Goal: Transaction & Acquisition: Download file/media

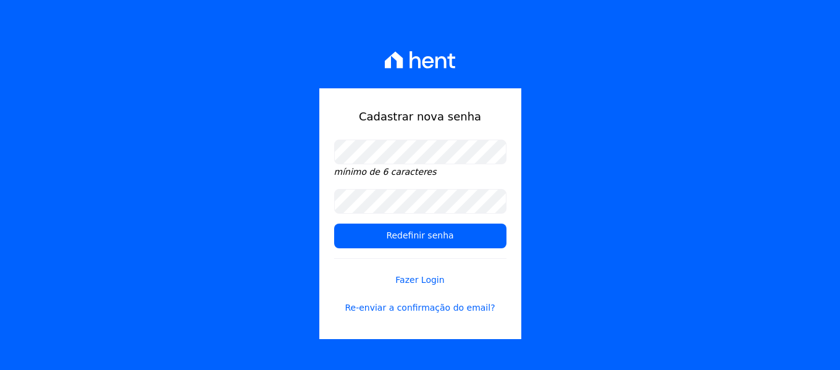
click at [414, 138] on div "Cadastrar nova senha mínimo de 6 caracteres Redefinir senha Fazer Login Re-envi…" at bounding box center [420, 213] width 202 height 251
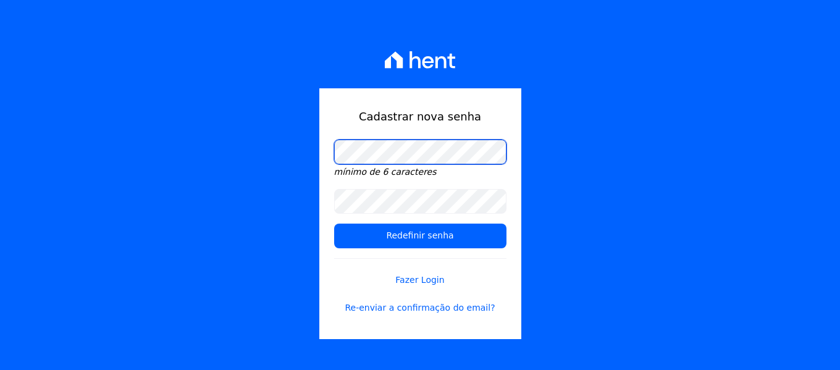
click at [236, 151] on div "Cadastrar nova senha mínimo de 6 caracteres Redefinir senha Fazer Login Re-envi…" at bounding box center [420, 185] width 840 height 370
click at [329, 161] on div "Cadastrar nova senha mínimo de 6 caracteres Redefinir senha Fazer Login Re-envi…" at bounding box center [420, 213] width 202 height 251
click at [278, 179] on div "Cadastrar nova senha mínimo de 6 caracteres Redefinir senha Fazer Login Re-envi…" at bounding box center [420, 185] width 840 height 370
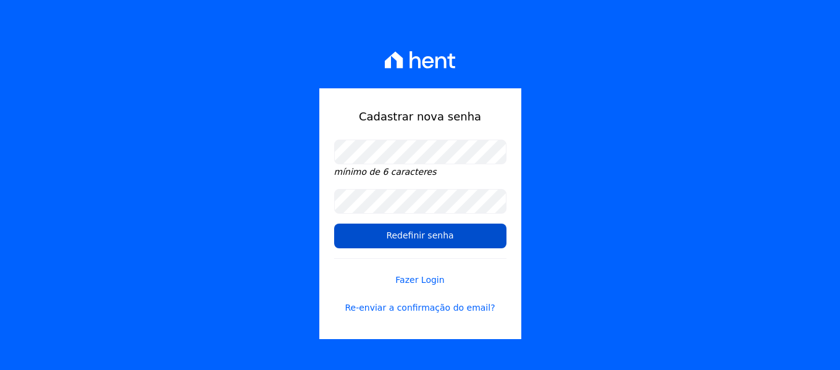
click at [416, 237] on input "Redefinir senha" at bounding box center [420, 236] width 172 height 25
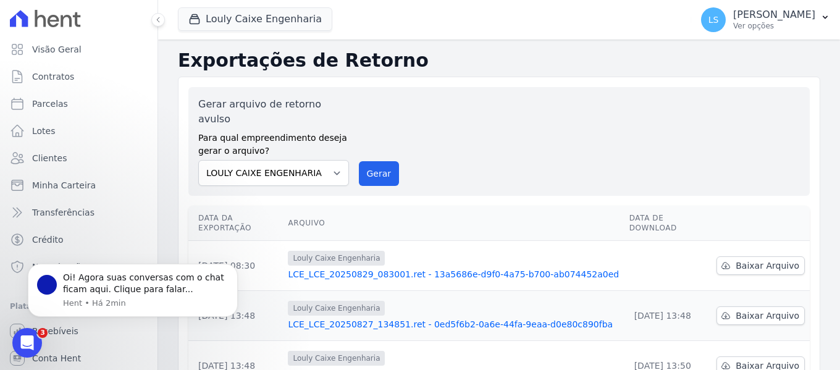
click at [574, 268] on link "LCE_LCE_20250829_083001.ret - 13a5686e-d9f0-4a75-b700-ab074452a0ed" at bounding box center [453, 274] width 331 height 12
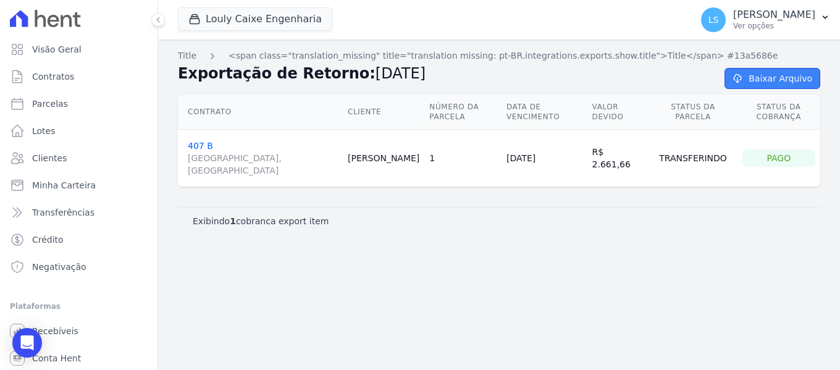
click at [776, 84] on link "Baixar Arquivo" at bounding box center [772, 78] width 96 height 21
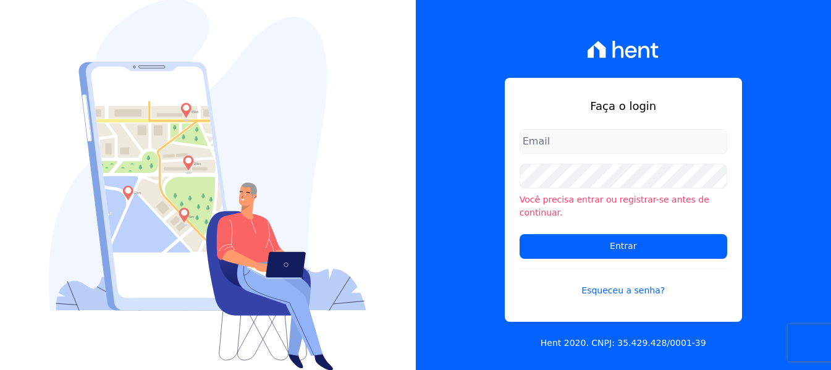
click at [641, 153] on input "email" at bounding box center [622, 141] width 207 height 25
type input "[EMAIL_ADDRESS][DOMAIN_NAME]"
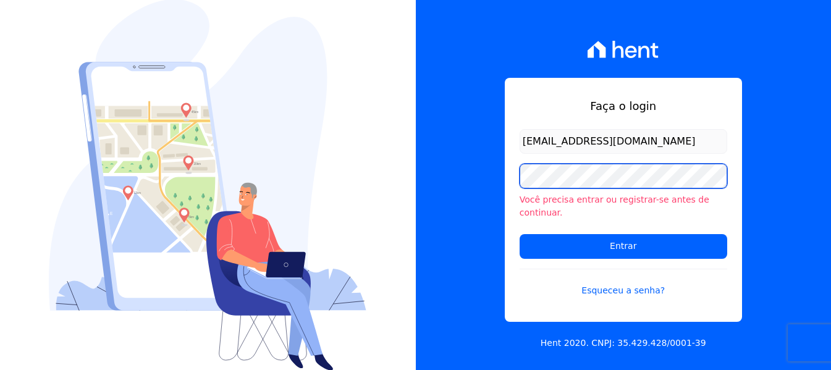
click at [519, 234] on input "Entrar" at bounding box center [622, 246] width 207 height 25
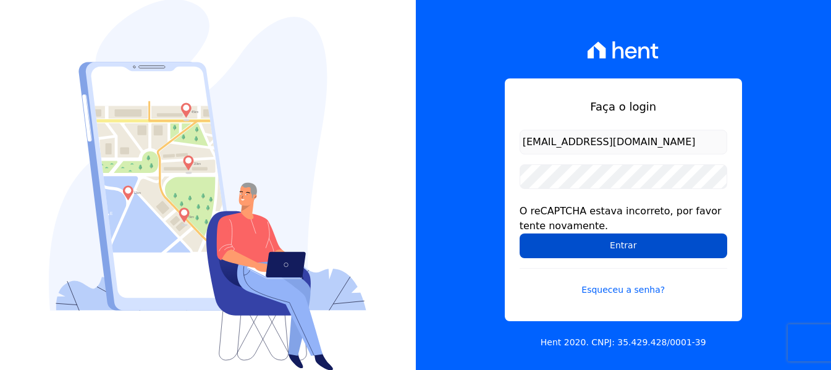
click at [621, 246] on input "Entrar" at bounding box center [622, 245] width 207 height 25
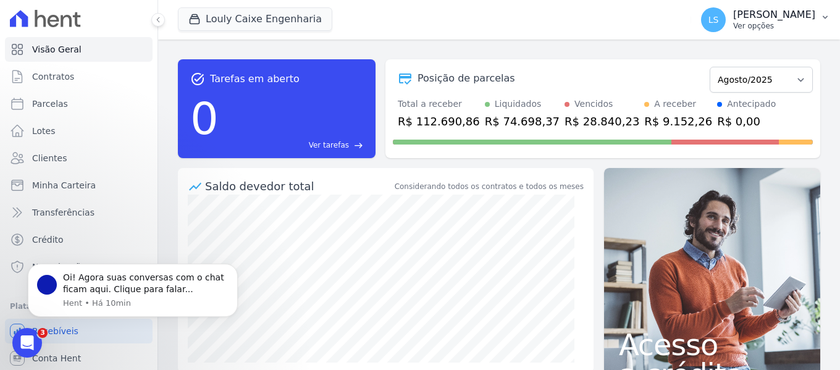
click at [744, 18] on p "[PERSON_NAME]" at bounding box center [774, 15] width 82 height 12
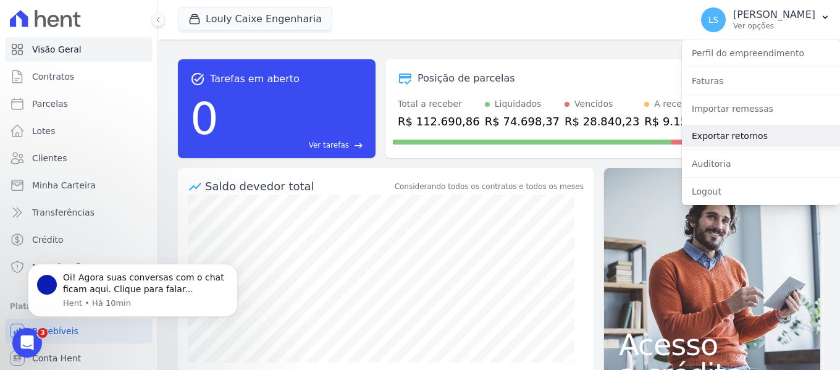
click at [729, 136] on link "Exportar retornos" at bounding box center [761, 136] width 158 height 22
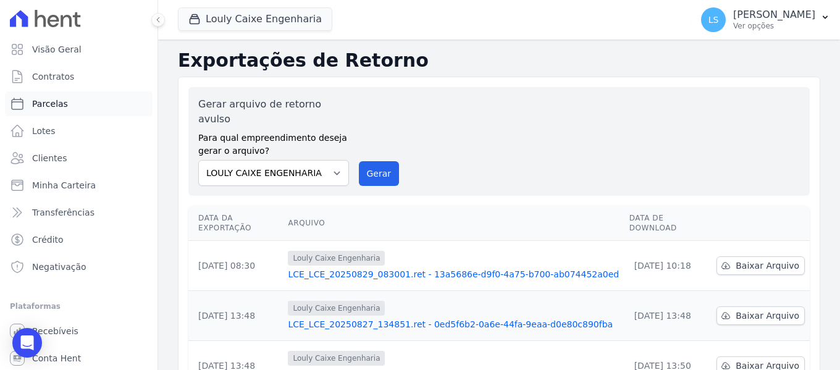
click at [128, 103] on link "Parcelas" at bounding box center [79, 103] width 148 height 25
select select
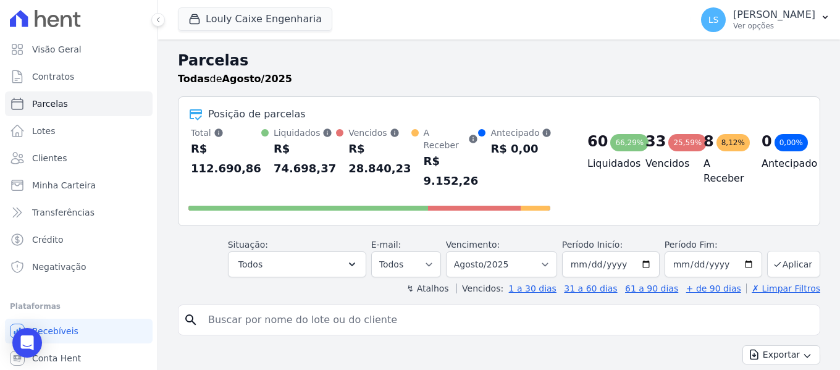
scroll to position [62, 0]
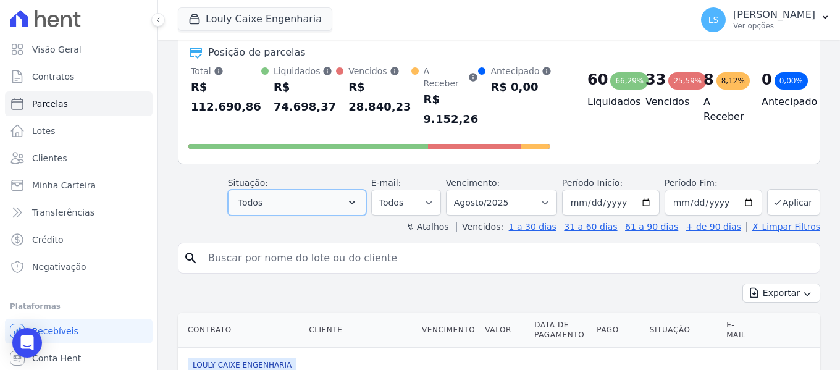
click at [281, 200] on button "Todos" at bounding box center [297, 203] width 138 height 26
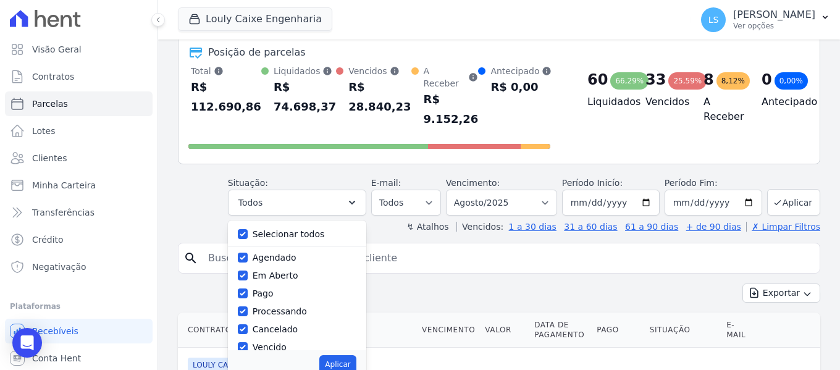
click at [264, 229] on label "Selecionar todos" at bounding box center [289, 234] width 72 height 10
click at [248, 229] on input "Selecionar todos" at bounding box center [243, 234] width 10 height 10
checkbox input "false"
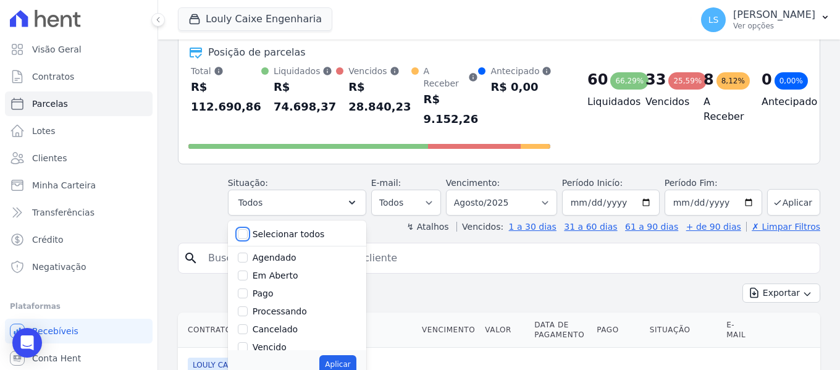
checkbox input "false"
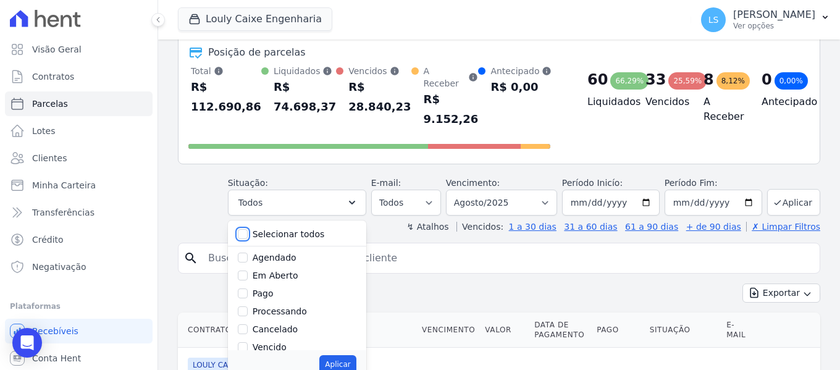
checkbox input "false"
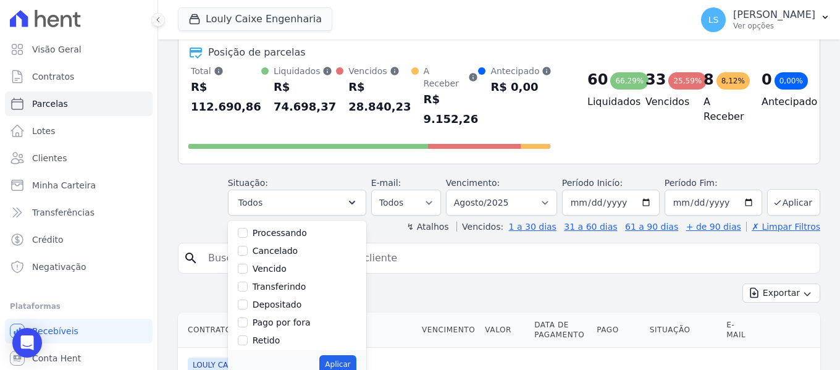
scroll to position [83, 0]
click at [273, 309] on div "Pago por fora" at bounding box center [297, 318] width 119 height 18
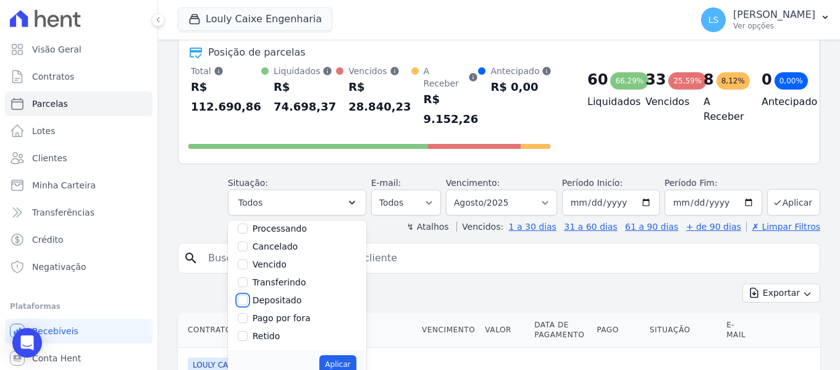
click at [248, 295] on input "Depositado" at bounding box center [243, 300] width 10 height 10
checkbox input "true"
click at [346, 357] on button "Aplicar" at bounding box center [337, 364] width 36 height 19
select select "deposited"
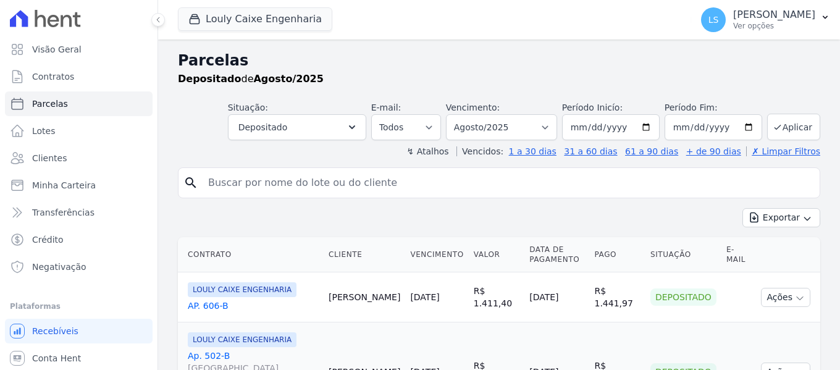
select select
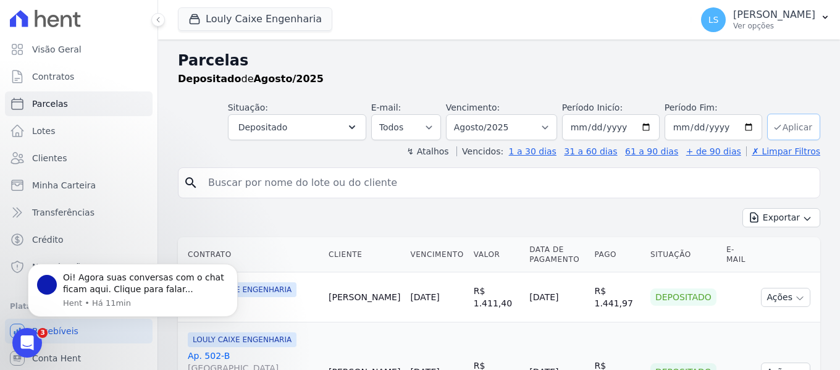
click at [798, 129] on button "Aplicar" at bounding box center [793, 127] width 53 height 27
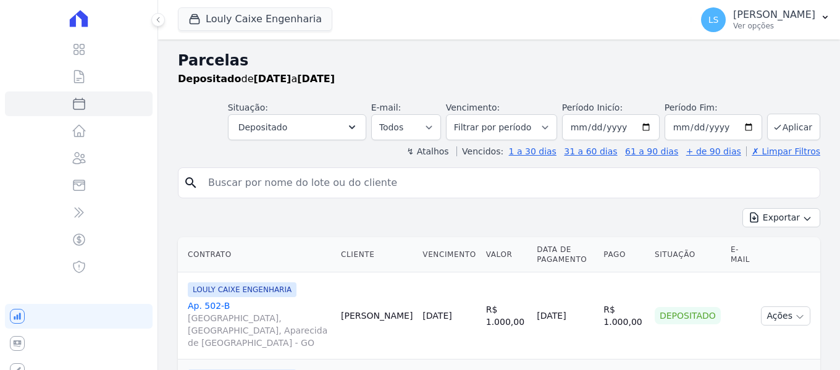
select select
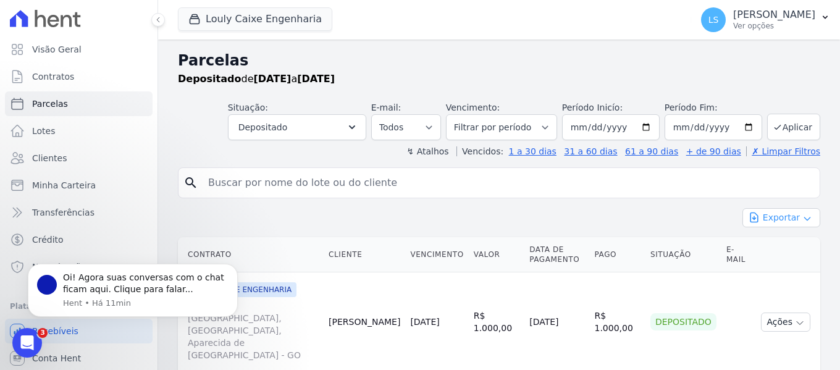
click at [772, 218] on button "Exportar" at bounding box center [781, 217] width 78 height 19
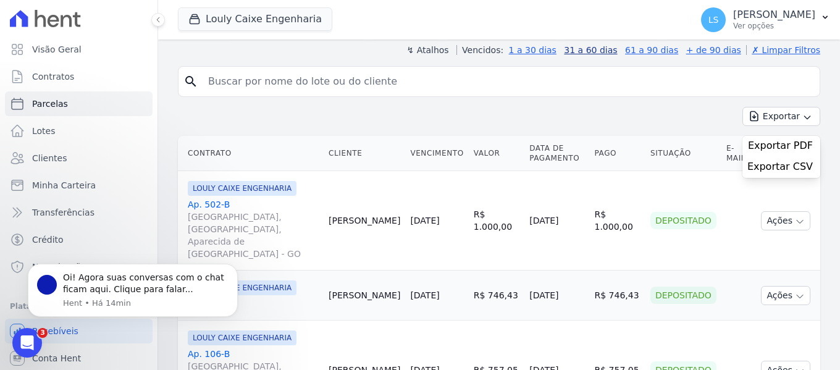
scroll to position [124, 0]
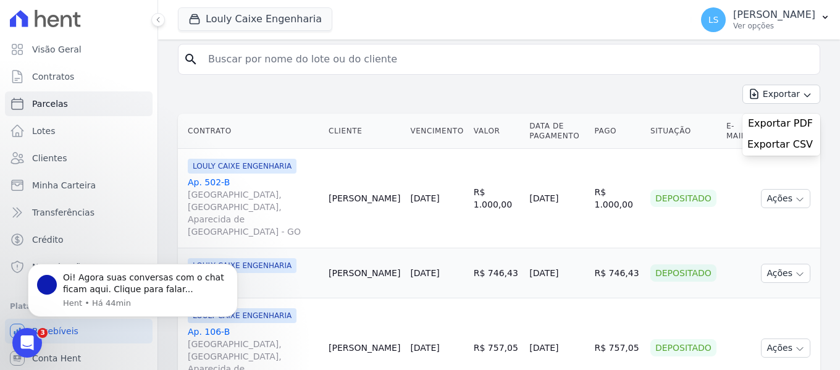
click at [293, 89] on div "Exportar Exportar PDF Exportar CSV" at bounding box center [499, 99] width 642 height 29
click at [816, 16] on button "LS [PERSON_NAME] Ver opções" at bounding box center [765, 19] width 149 height 35
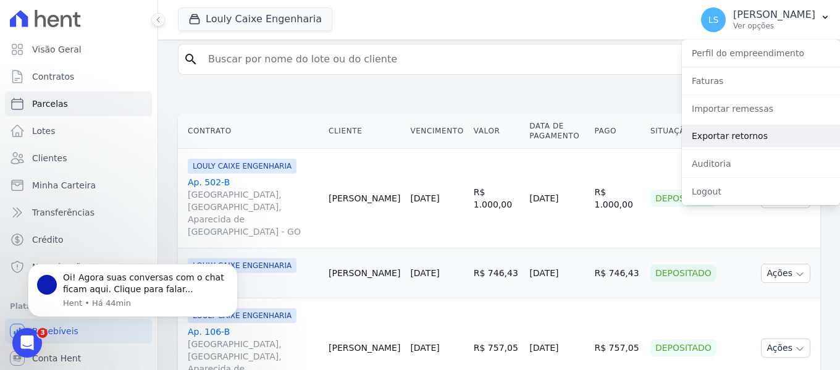
click at [750, 131] on link "Exportar retornos" at bounding box center [761, 136] width 158 height 22
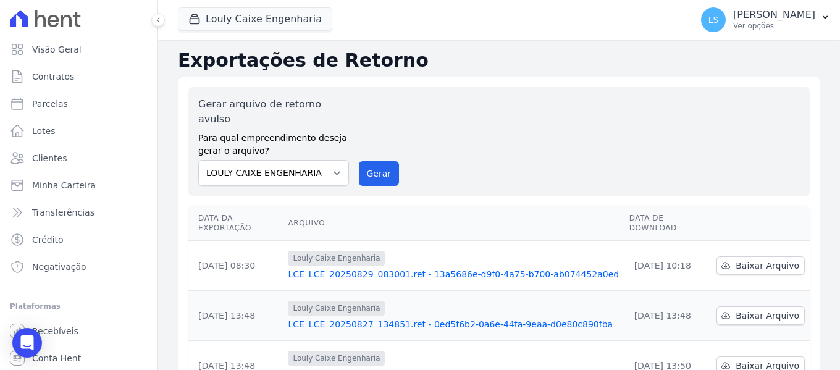
scroll to position [62, 0]
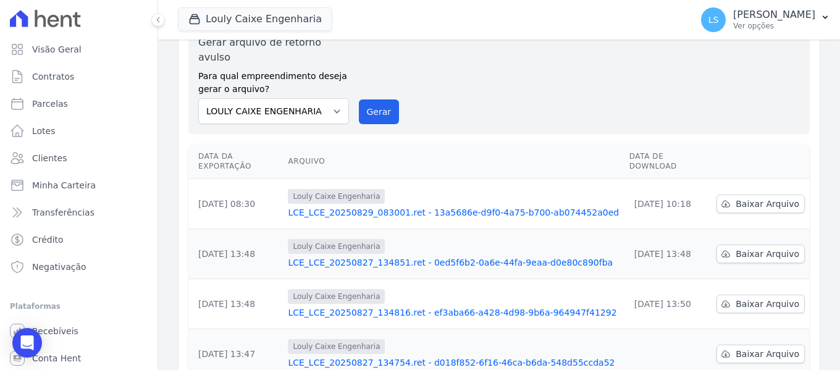
click at [399, 206] on link "LCE_LCE_20250829_083001.ret - 13a5686e-d9f0-4a75-b700-ab074452a0ed" at bounding box center [453, 212] width 331 height 12
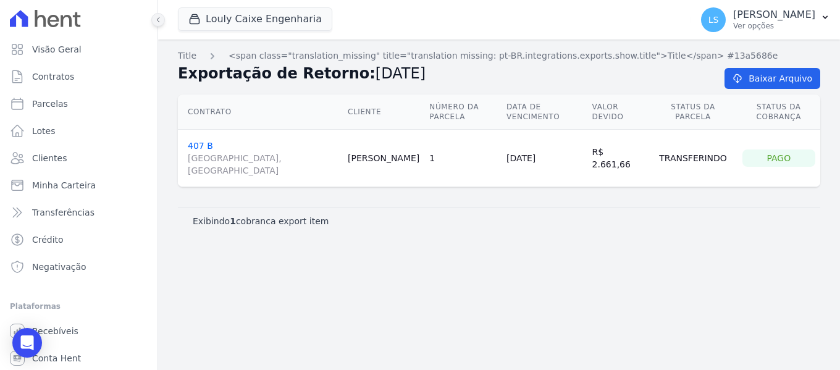
click at [158, 18] on icon at bounding box center [157, 19] width 7 height 7
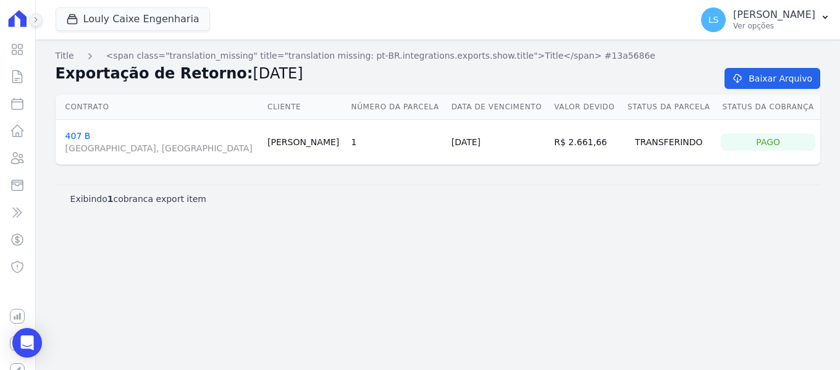
click at [38, 17] on icon at bounding box center [35, 19] width 7 height 7
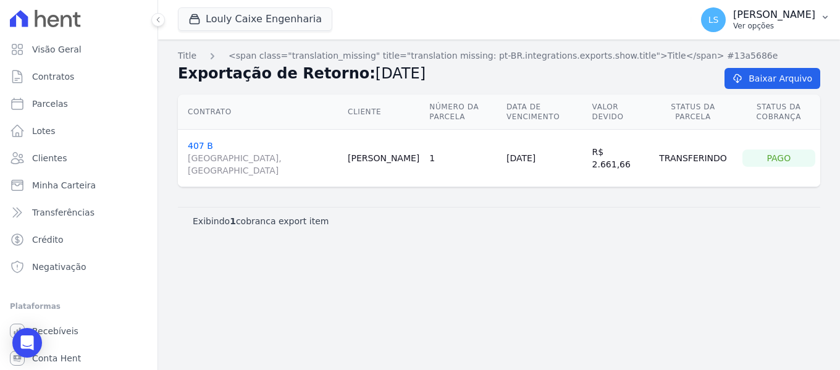
click at [733, 26] on p "Ver opções" at bounding box center [774, 26] width 82 height 10
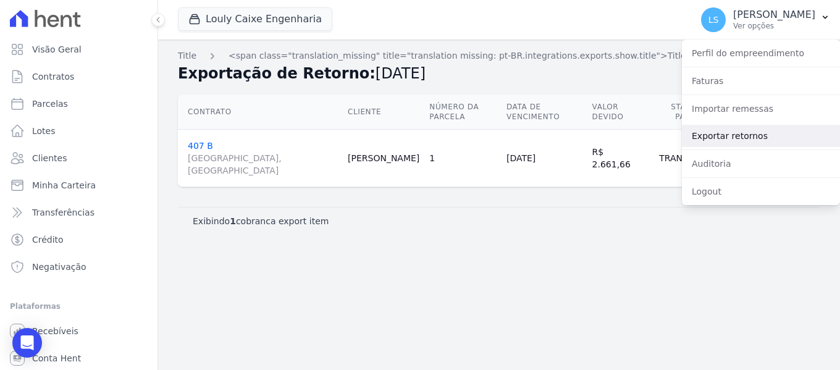
click at [721, 144] on link "Exportar retornos" at bounding box center [761, 136] width 158 height 22
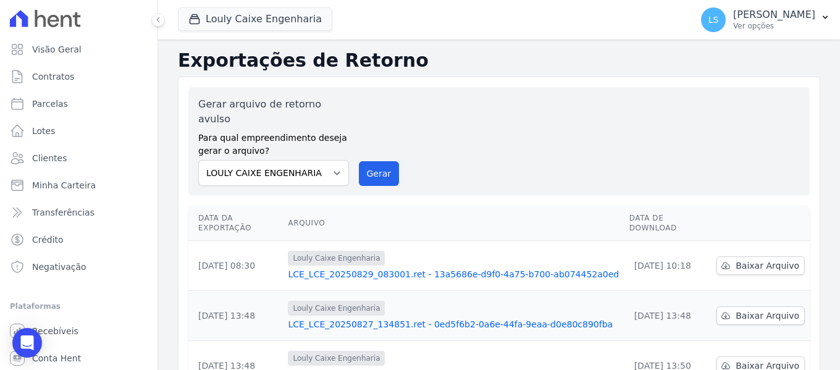
scroll to position [62, 0]
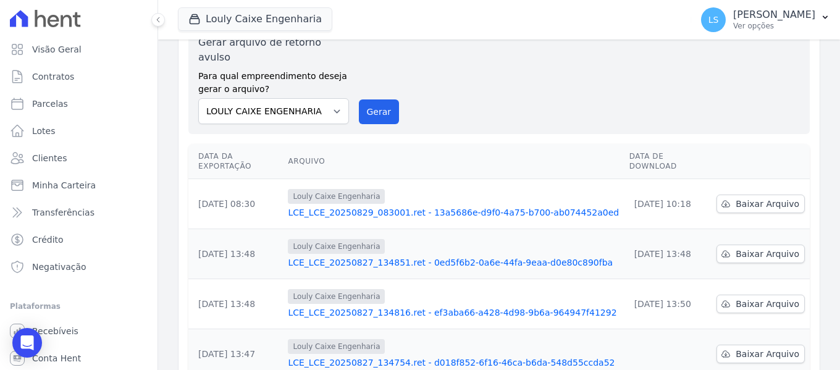
click at [455, 256] on link "LCE_LCE_20250827_134851.ret - 0ed5f6b2-0a6e-44fa-9eaa-d0e80c890fba" at bounding box center [453, 262] width 331 height 12
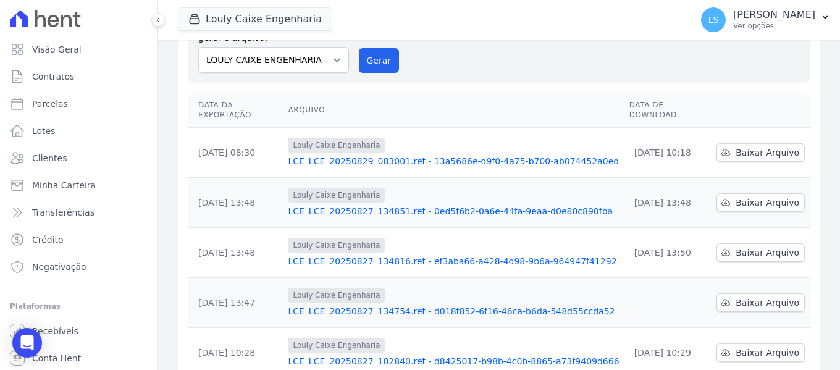
scroll to position [124, 0]
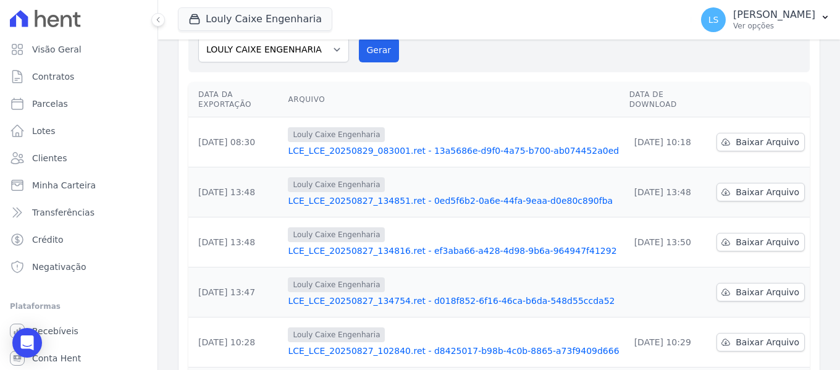
click at [327, 245] on link "LCE_LCE_20250827_134816.ret - ef3aba66-a428-4d98-9b6a-964947f41292" at bounding box center [453, 251] width 331 height 12
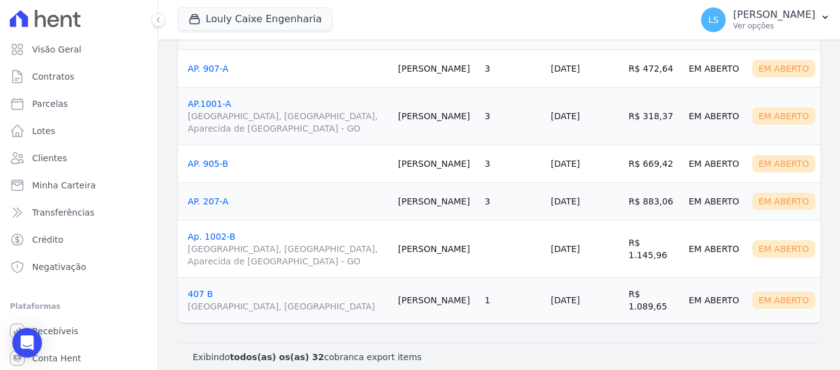
scroll to position [1396, 0]
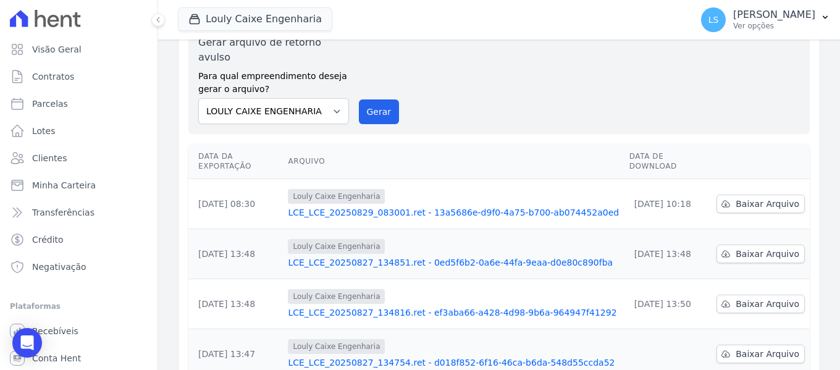
scroll to position [124, 0]
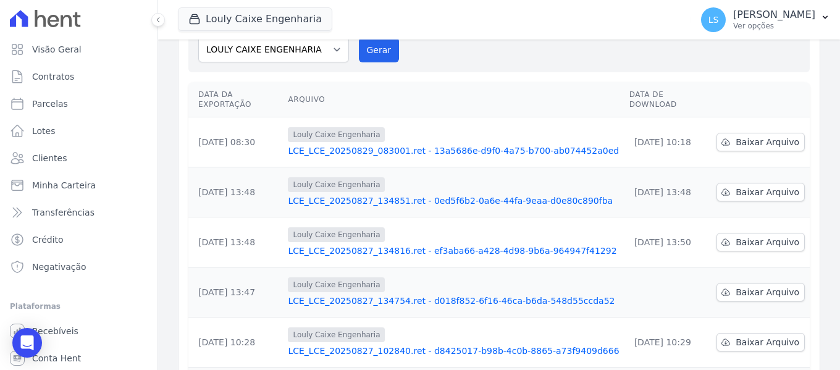
click at [311, 295] on link "LCE_LCE_20250827_134754.ret - d018f852-6f16-46ca-b6da-548d55ccda52" at bounding box center [453, 301] width 331 height 12
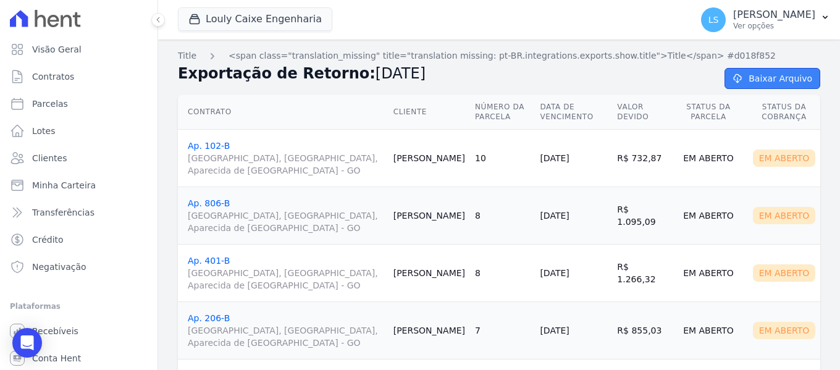
click at [759, 84] on link "Baixar Arquivo" at bounding box center [772, 78] width 96 height 21
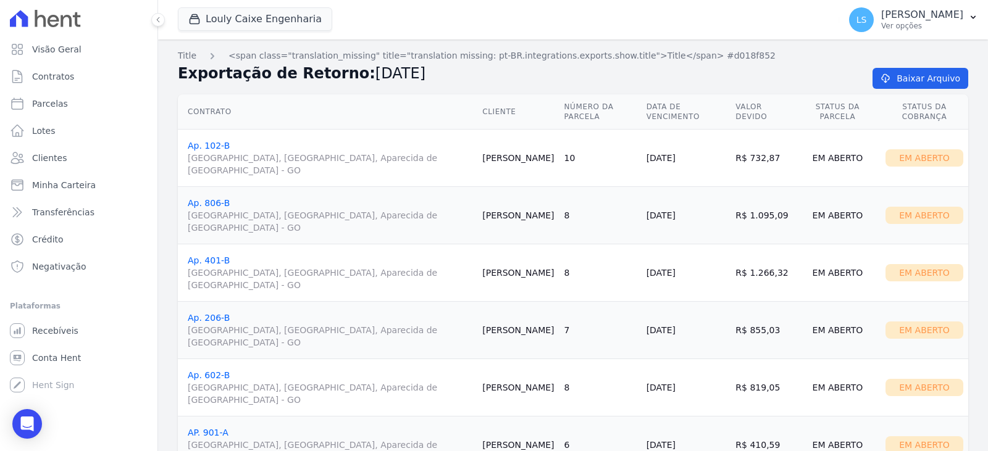
click at [61, 23] on icon at bounding box center [45, 18] width 71 height 17
click at [65, 19] on icon at bounding box center [45, 18] width 71 height 17
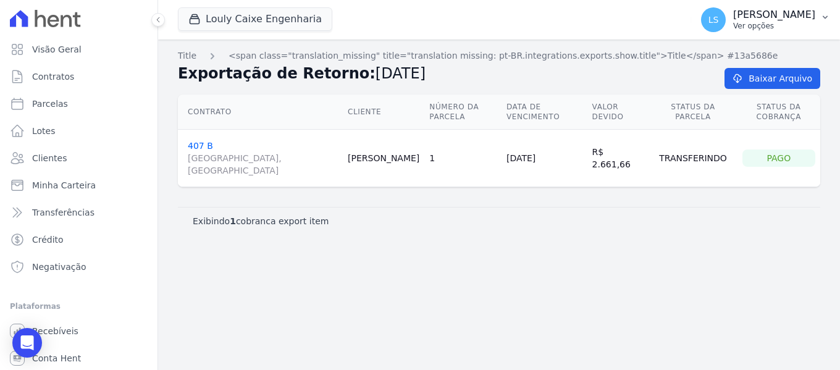
click at [819, 21] on button "LS [PERSON_NAME] Ver opções" at bounding box center [765, 19] width 149 height 35
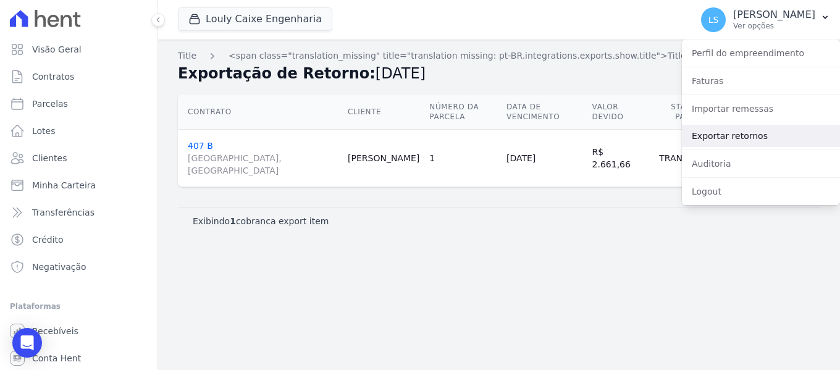
click at [727, 136] on link "Exportar retornos" at bounding box center [761, 136] width 158 height 22
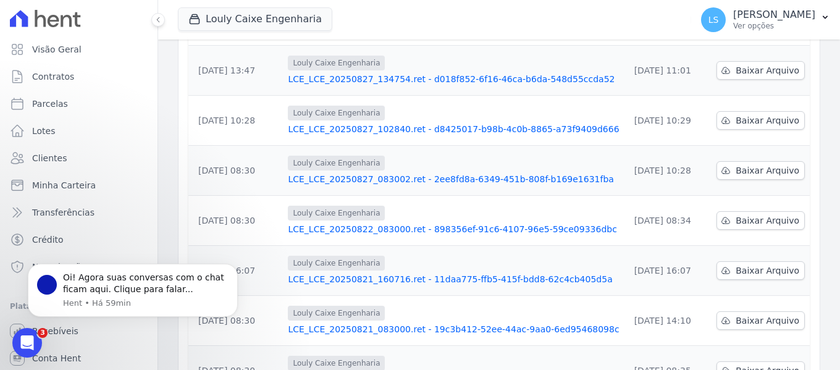
scroll to position [411, 0]
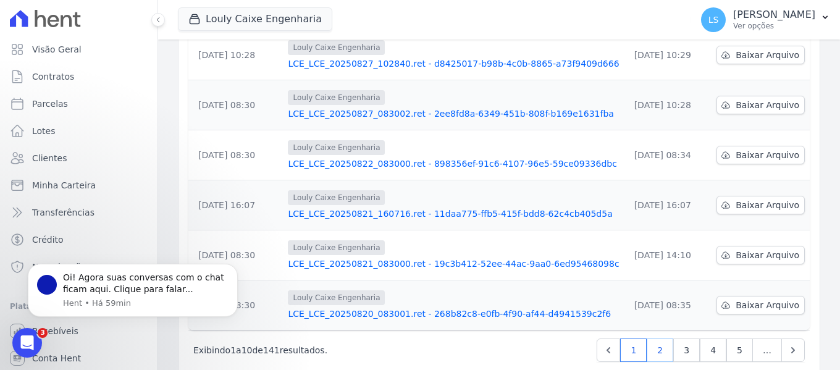
click at [650, 338] on link "2" at bounding box center [660, 349] width 27 height 23
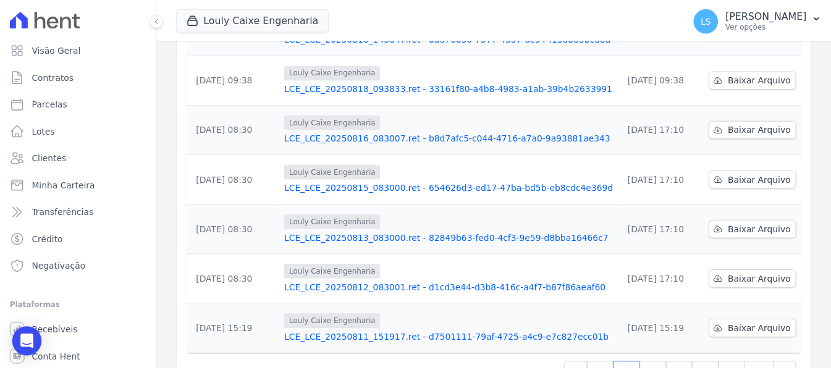
scroll to position [411, 0]
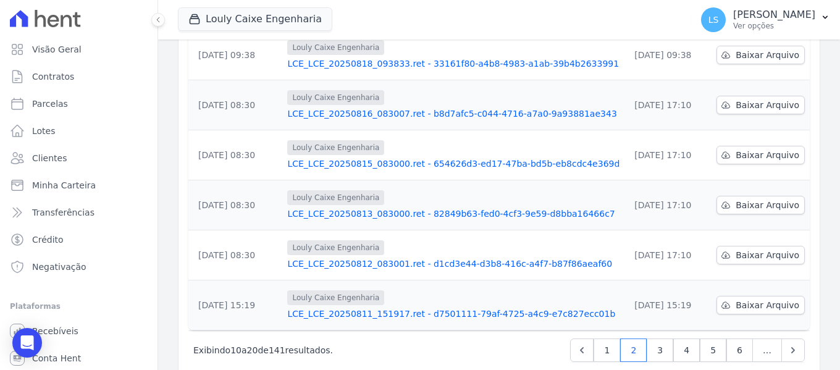
click at [464, 157] on link "LCE_LCE_20250815_083000.ret - 654626d3-ed17-47ba-bd5b-eb8cdc4e369d" at bounding box center [453, 163] width 332 height 12
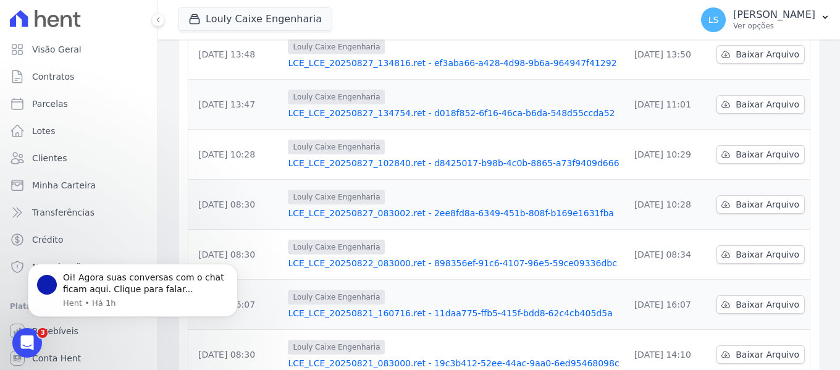
scroll to position [411, 0]
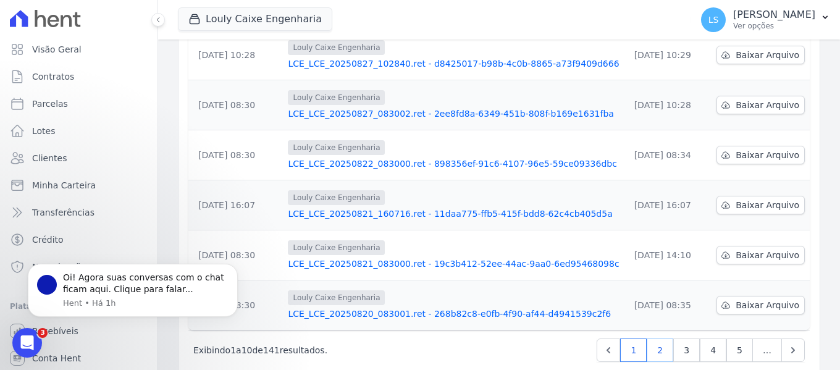
click at [653, 338] on link "2" at bounding box center [660, 349] width 27 height 23
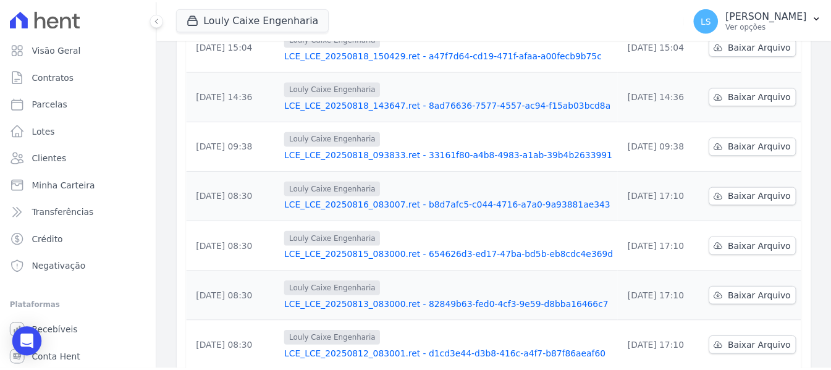
scroll to position [371, 0]
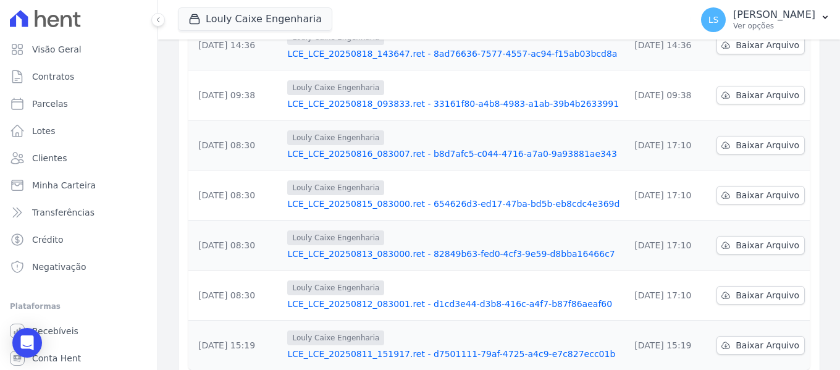
click at [412, 198] on link "LCE_LCE_20250815_083000.ret - 654626d3-ed17-47ba-bd5b-eb8cdc4e369d" at bounding box center [453, 204] width 332 height 12
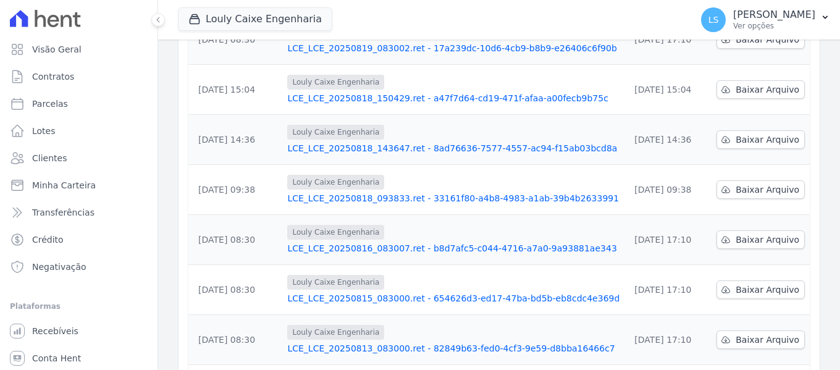
scroll to position [494, 0]
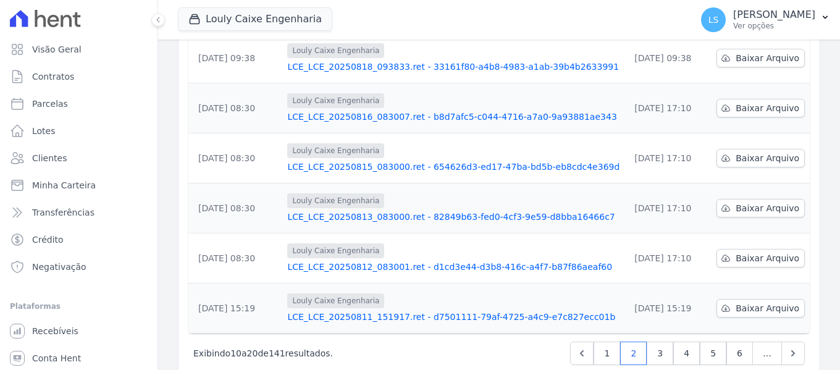
click at [377, 111] on link "LCE_LCE_20250816_083007.ret - b8d7afc5-c044-4716-a7a0-9a93881ae343" at bounding box center [453, 117] width 332 height 12
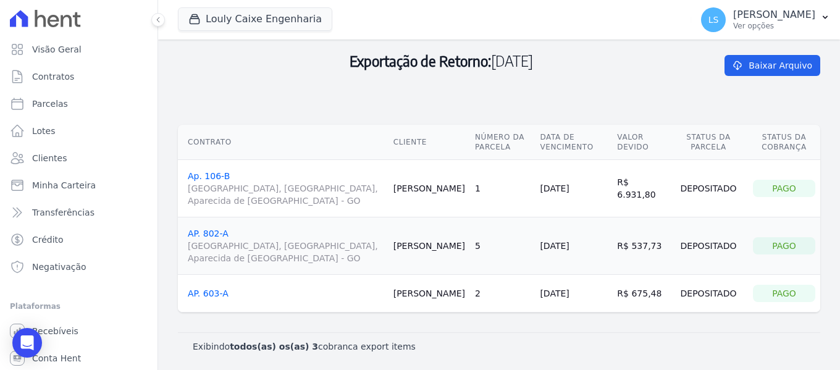
scroll to position [64, 0]
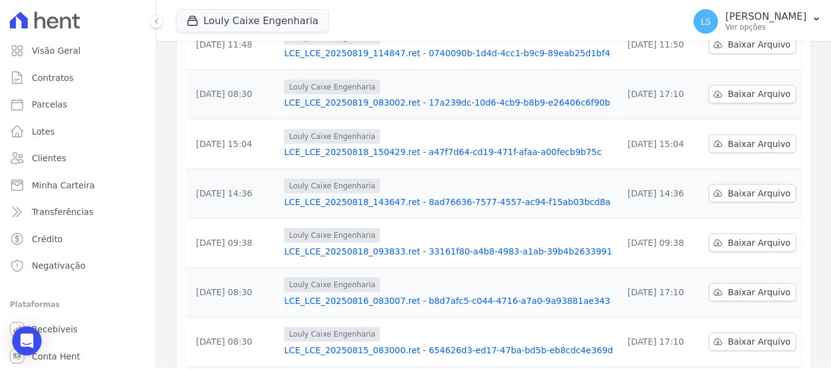
scroll to position [371, 0]
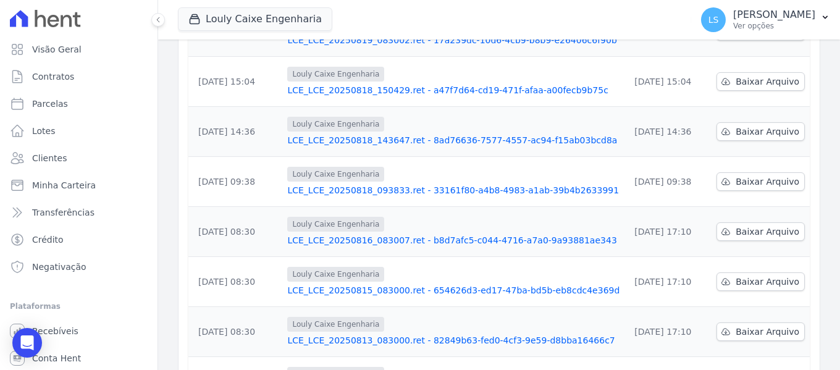
click at [478, 284] on link "LCE_LCE_20250815_083000.ret - 654626d3-ed17-47ba-bd5b-eb8cdc4e369d" at bounding box center [453, 290] width 332 height 12
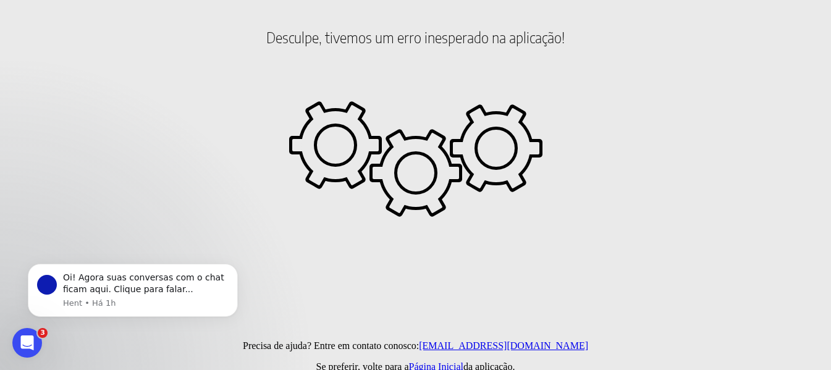
scroll to position [30, 0]
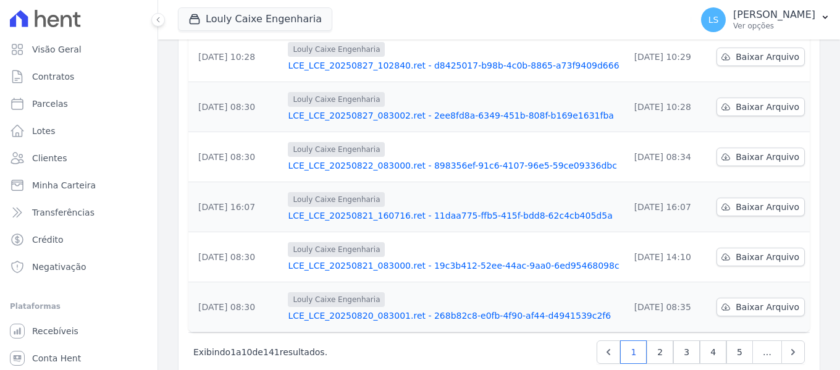
scroll to position [497, 0]
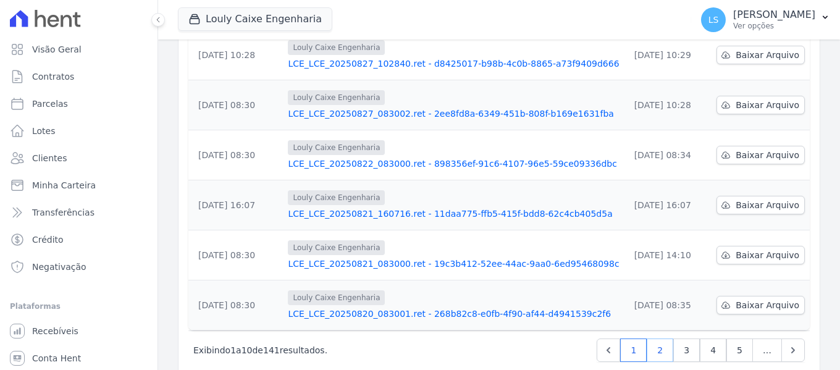
click at [655, 338] on link "2" at bounding box center [660, 349] width 27 height 23
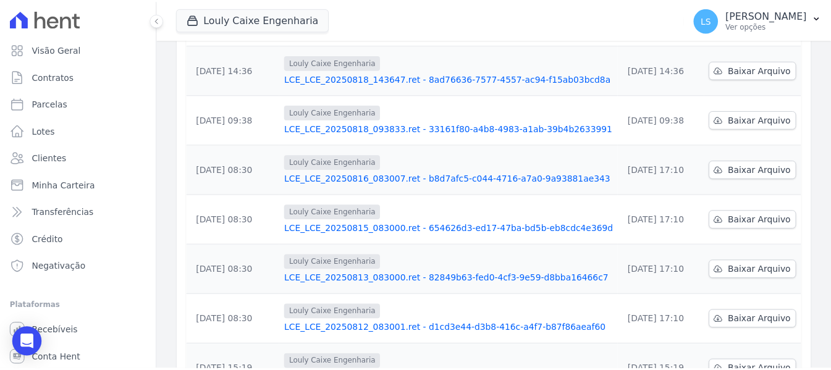
scroll to position [494, 0]
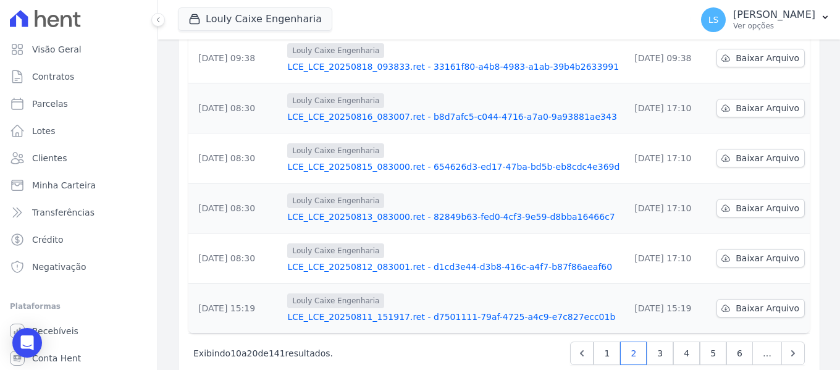
click at [369, 211] on link "LCE_LCE_20250813_083000.ret - 82849b63-fed0-4cf3-9e59-d8bba16466c7" at bounding box center [453, 217] width 332 height 12
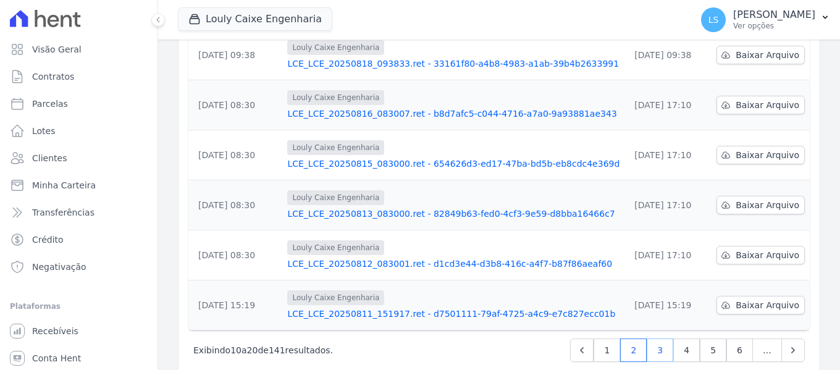
click at [648, 338] on link "3" at bounding box center [660, 349] width 27 height 23
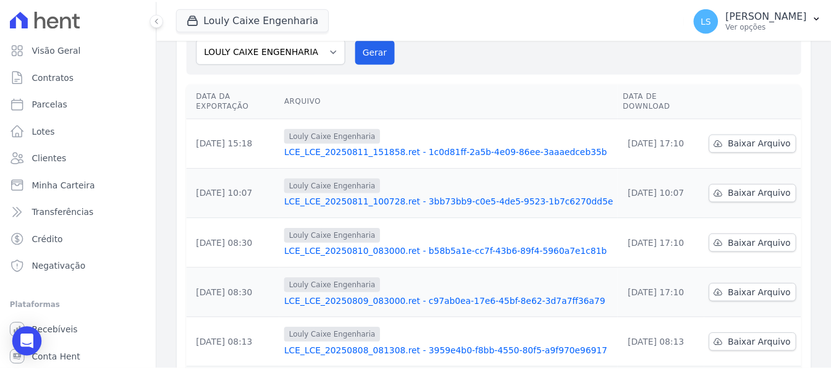
scroll to position [188, 0]
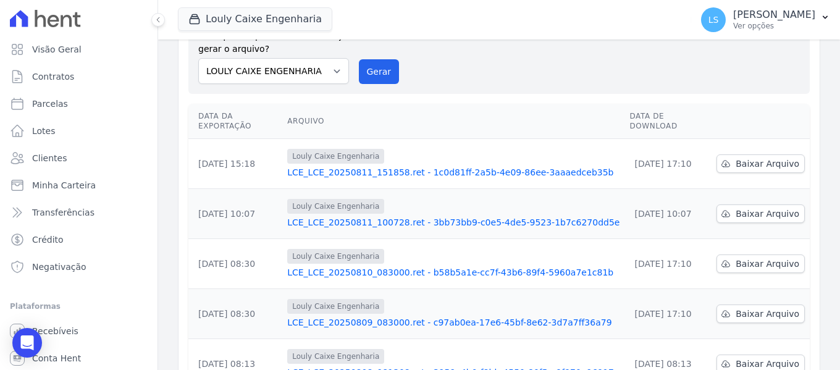
click at [431, 166] on link "LCE_LCE_20250811_151858.ret - 1c0d81ff-2a5b-4e09-86ee-3aaaedceb35b" at bounding box center [453, 172] width 332 height 12
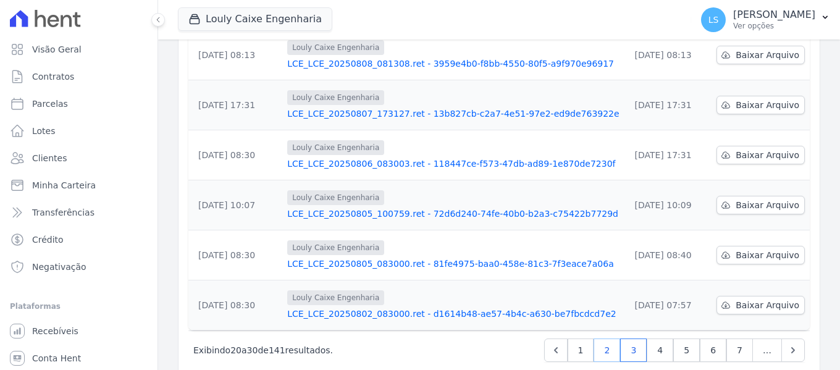
click at [605, 338] on link "2" at bounding box center [606, 349] width 27 height 23
click at [312, 258] on link "LCE_LCE_20250812_083001.ret - d1cd3e44-d3b8-416c-a4f7-b87f86aeaf60" at bounding box center [453, 264] width 332 height 12
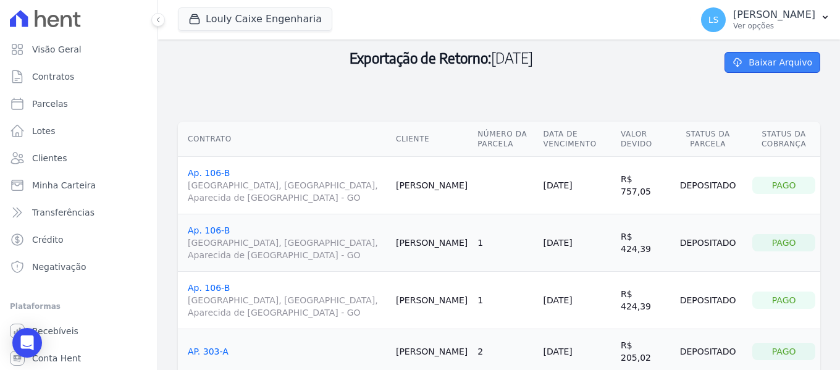
click at [793, 60] on link "Baixar Arquivo" at bounding box center [772, 62] width 96 height 21
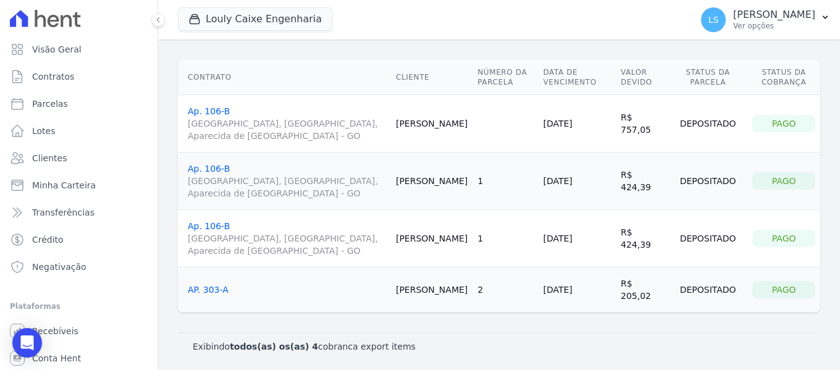
click at [214, 292] on link "AP. 303-A" at bounding box center [208, 290] width 41 height 10
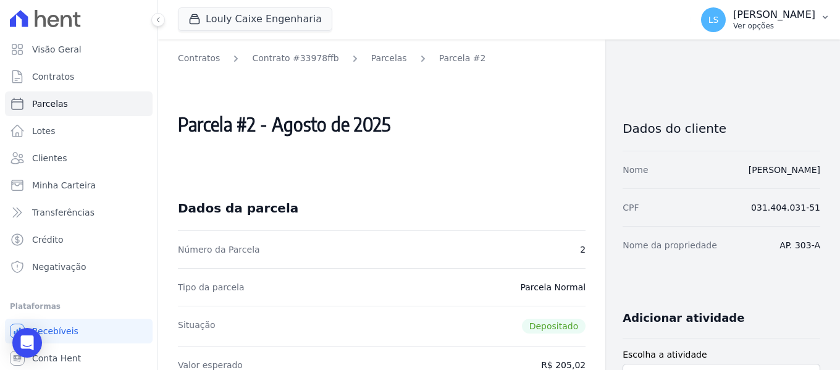
click at [735, 20] on p "[PERSON_NAME]" at bounding box center [774, 15] width 82 height 12
click at [826, 15] on icon "button" at bounding box center [825, 17] width 10 height 10
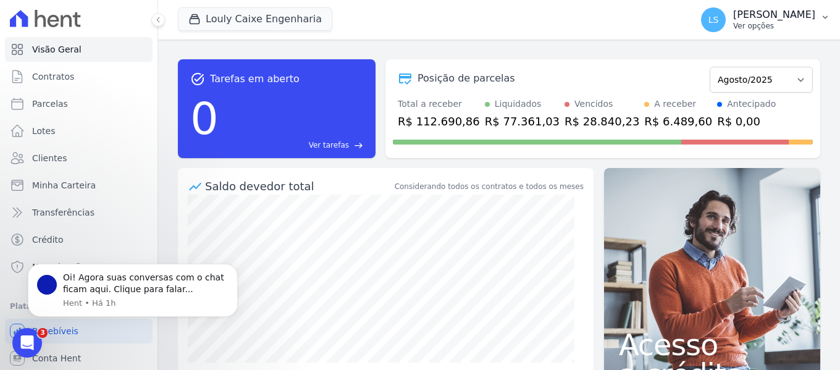
click at [821, 17] on icon "button" at bounding box center [825, 17] width 10 height 10
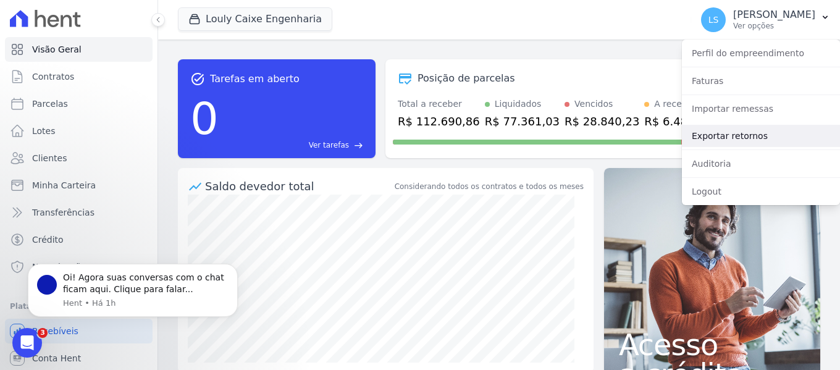
click at [705, 130] on link "Exportar retornos" at bounding box center [761, 136] width 158 height 22
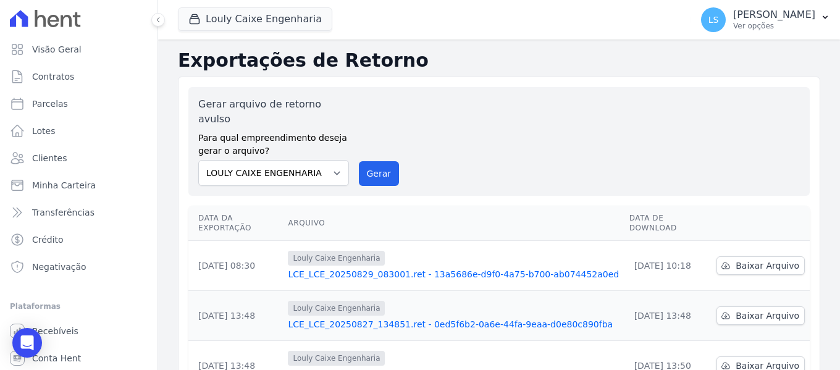
scroll to position [62, 0]
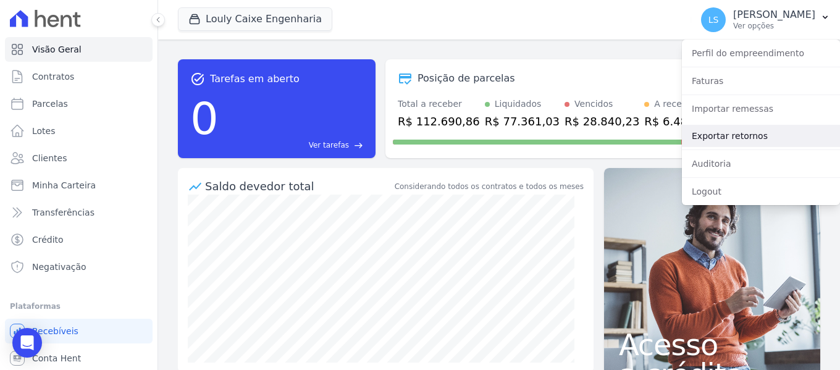
click at [737, 137] on link "Exportar retornos" at bounding box center [761, 136] width 158 height 22
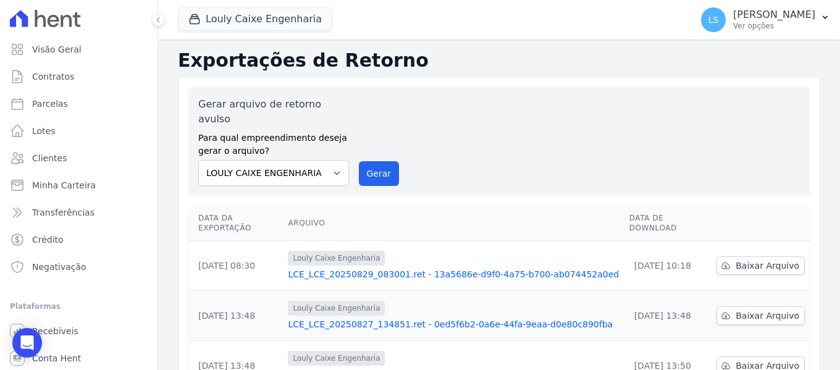
click at [387, 268] on link "LCE_LCE_20250829_083001.ret - 13a5686e-d9f0-4a75-b700-ab074452a0ed" at bounding box center [453, 274] width 331 height 12
click at [517, 268] on link "LCE_LCE_20250829_083001.ret - 13a5686e-d9f0-4a75-b700-ab074452a0ed" at bounding box center [453, 274] width 331 height 12
